Goal: Find specific page/section: Find specific page/section

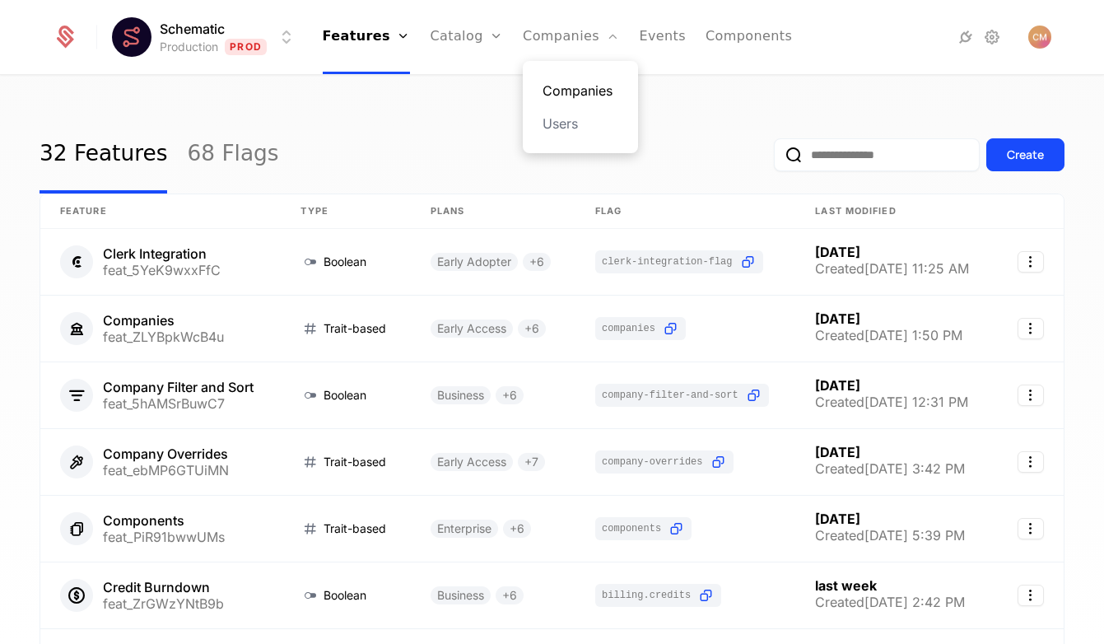
click at [567, 89] on link "Companies" at bounding box center [580, 91] width 76 height 20
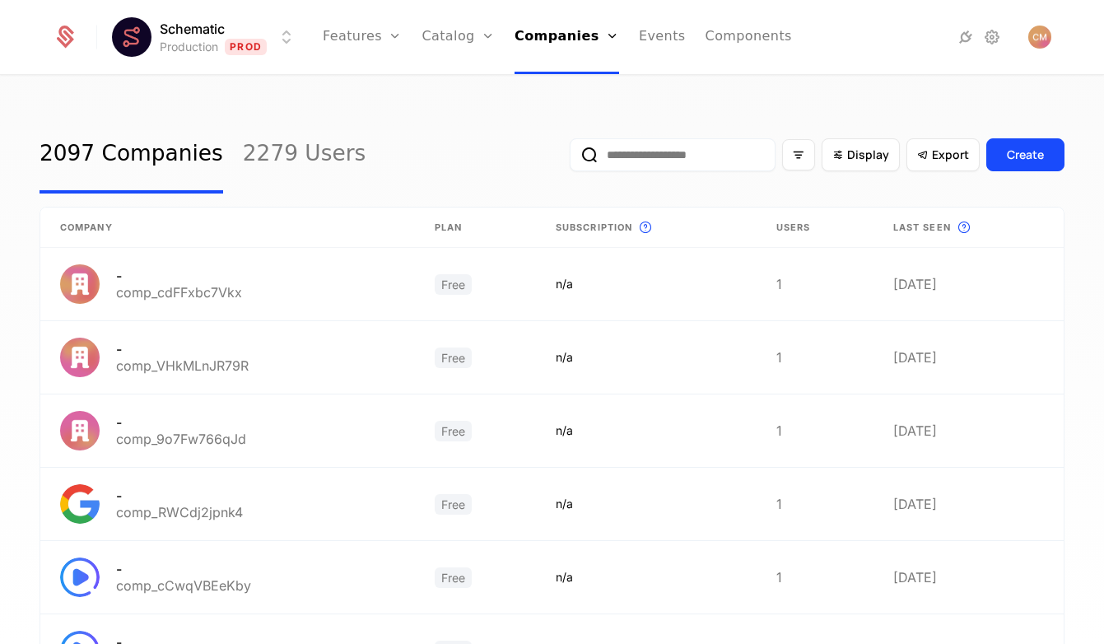
click at [683, 160] on input "email" at bounding box center [672, 154] width 206 height 33
type input "*******"
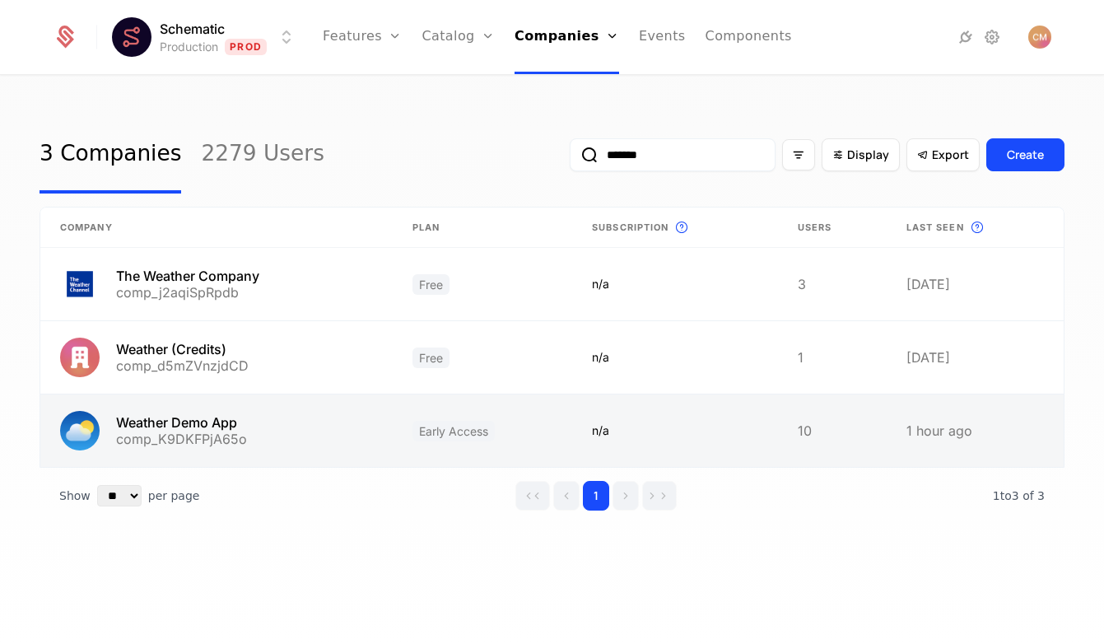
click at [306, 431] on link at bounding box center [216, 430] width 352 height 72
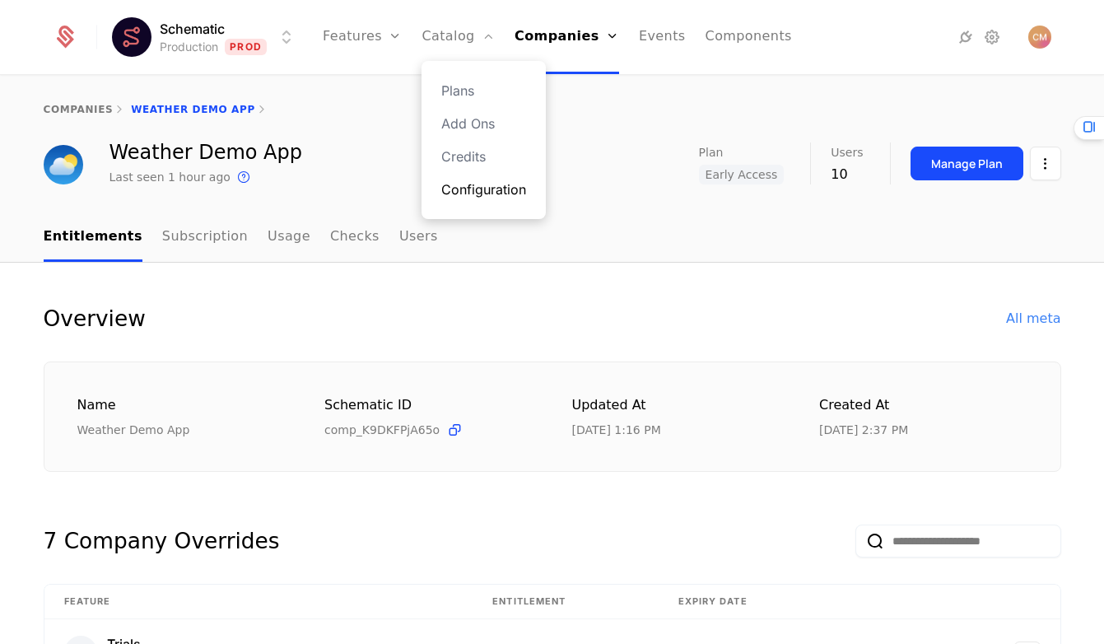
click at [481, 187] on link "Configuration" at bounding box center [483, 189] width 85 height 20
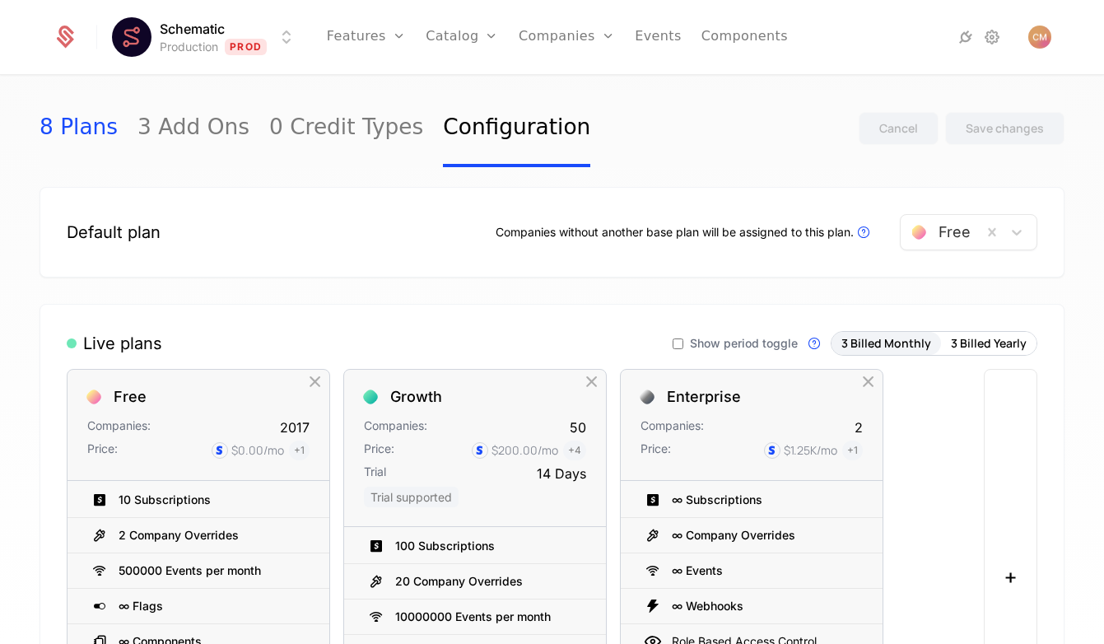
click at [79, 128] on link "8 Plans" at bounding box center [78, 128] width 78 height 77
